Goal: Use online tool/utility

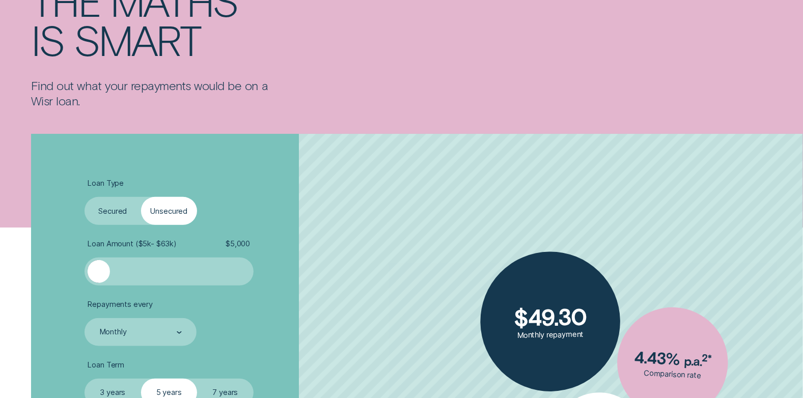
scroll to position [203, 0]
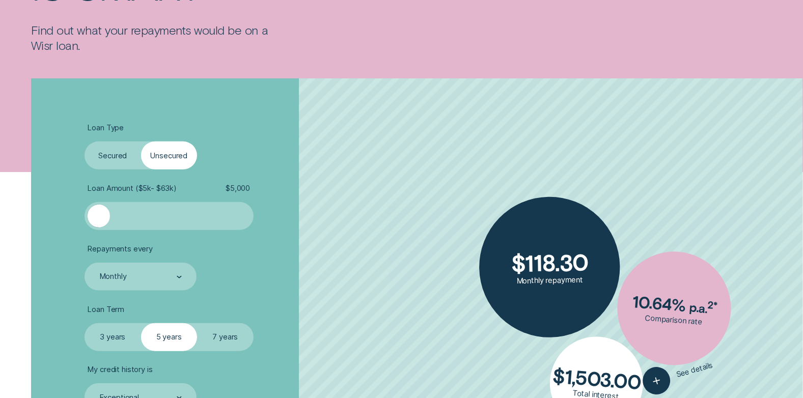
click at [106, 161] on label "Secured" at bounding box center [112, 155] width 56 height 28
click at [84, 141] on input "Secured" at bounding box center [84, 141] width 0 height 0
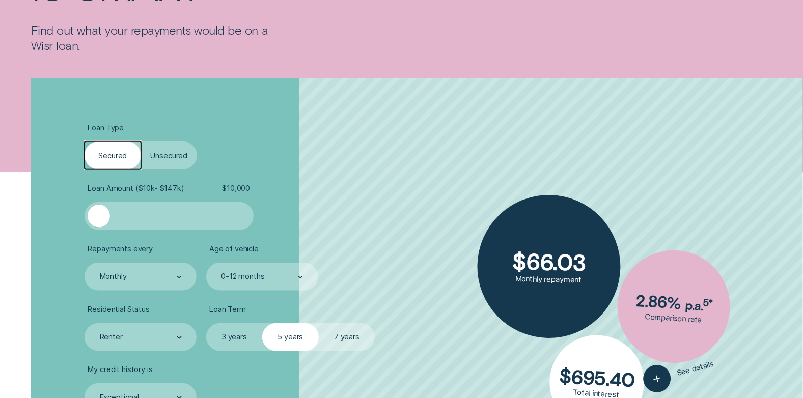
click at [156, 151] on label "Unsecured" at bounding box center [169, 155] width 56 height 28
click at [141, 141] on input "Unsecured" at bounding box center [141, 141] width 0 height 0
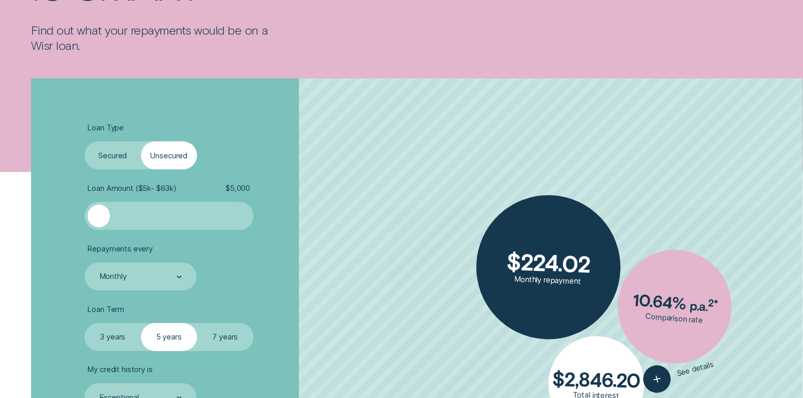
drag, startPoint x: 109, startPoint y: 221, endPoint x: 76, endPoint y: 220, distance: 33.1
click at [76, 220] on div "Loan Type Select Loan Type Secured Unsecured Loan Amount ( $5k - $63k ) $ 5,000…" at bounding box center [401, 304] width 750 height 453
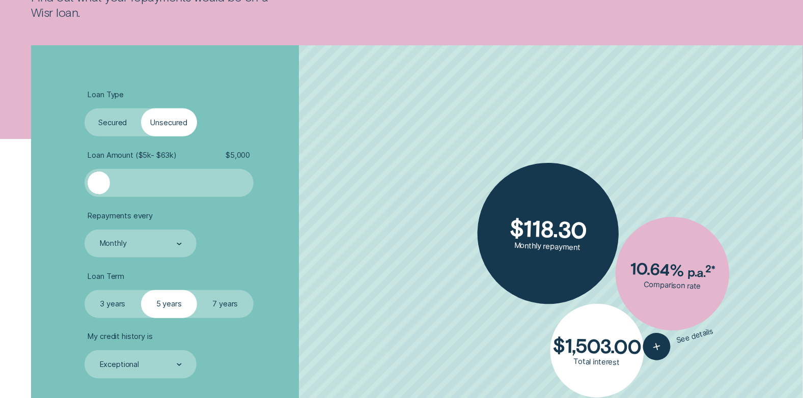
scroll to position [254, 0]
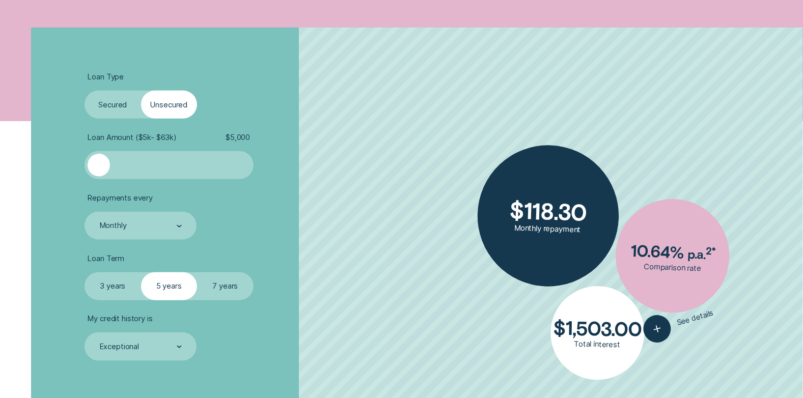
click at [101, 280] on label "3 years" at bounding box center [112, 286] width 56 height 28
click at [84, 272] on input "3 years" at bounding box center [84, 272] width 0 height 0
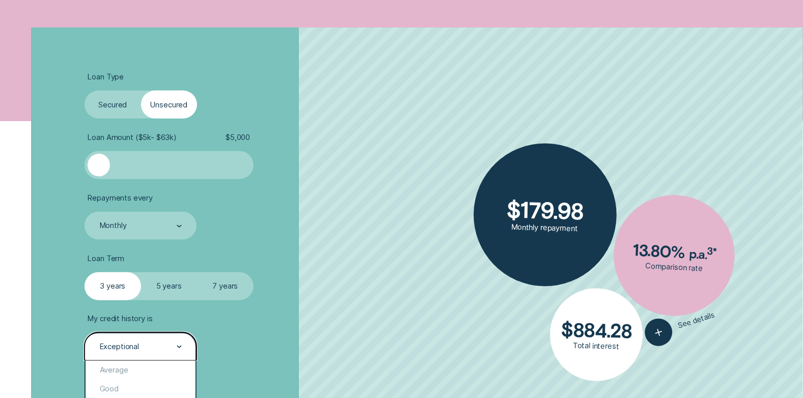
drag, startPoint x: 128, startPoint y: 344, endPoint x: 135, endPoint y: 338, distance: 9.4
click at [129, 346] on div "Exceptional" at bounding box center [119, 346] width 39 height 9
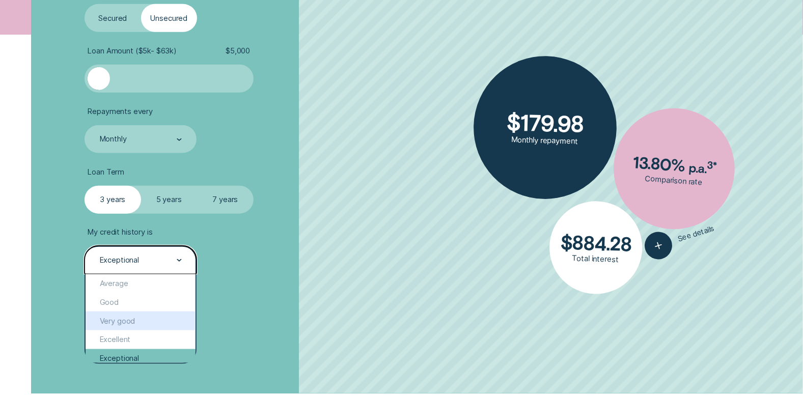
scroll to position [356, 0]
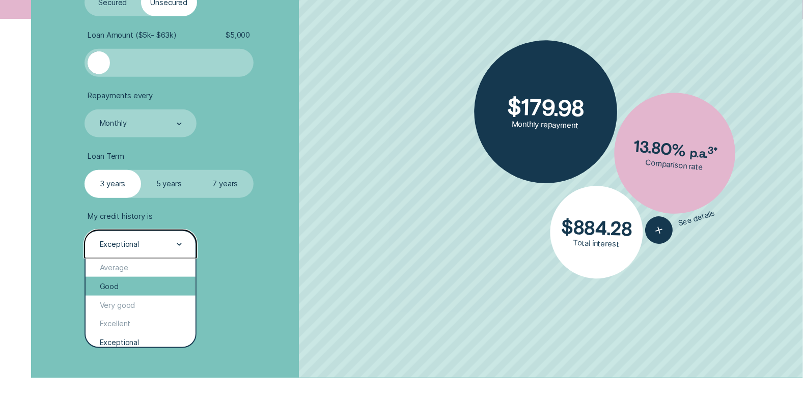
click at [116, 291] on div "Good" at bounding box center [140, 286] width 110 height 19
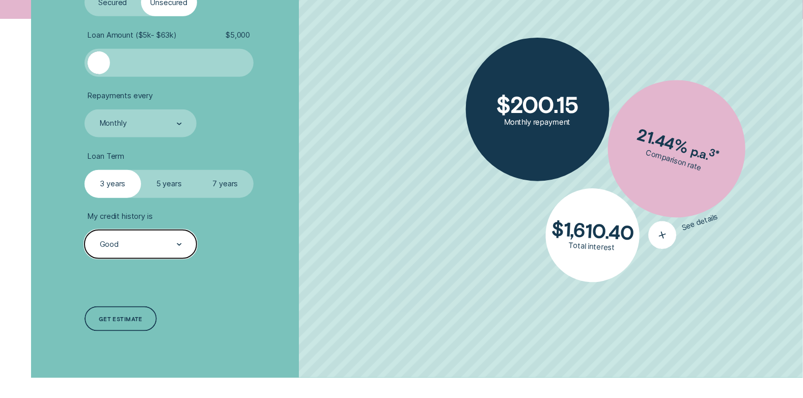
click at [664, 231] on icon "button" at bounding box center [662, 234] width 18 height 19
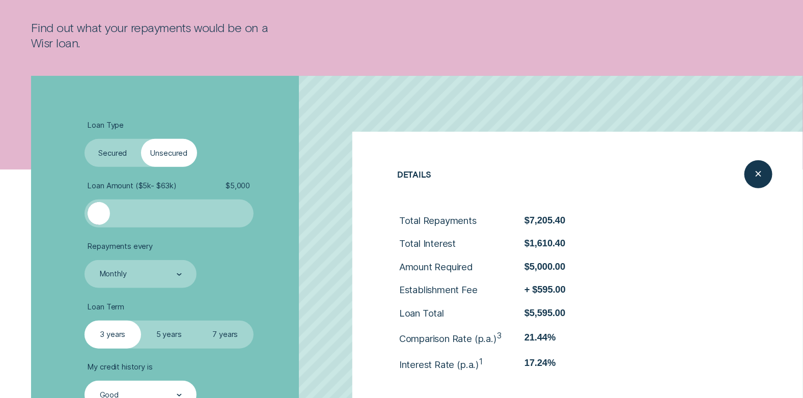
scroll to position [203, 0]
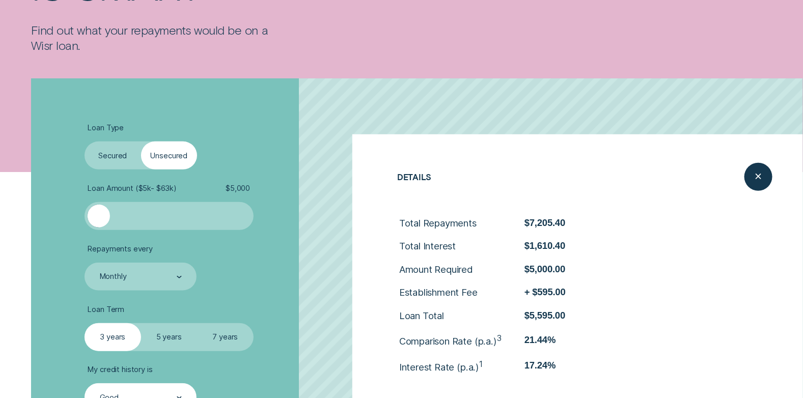
click at [758, 177] on div "Close loan details" at bounding box center [758, 177] width 0 height 0
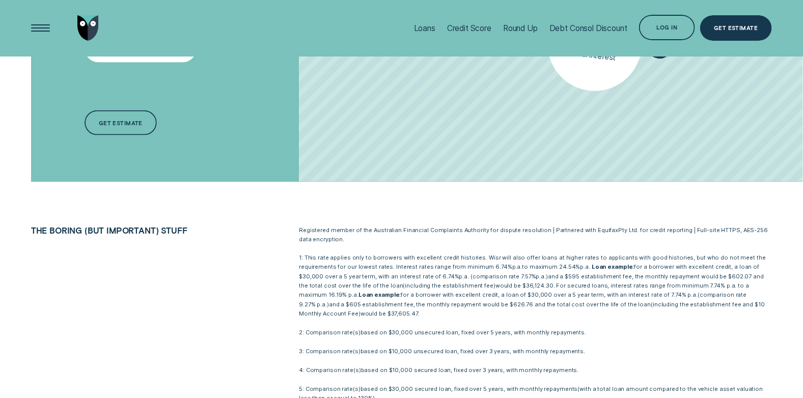
scroll to position [356, 0]
